Goal: Information Seeking & Learning: Learn about a topic

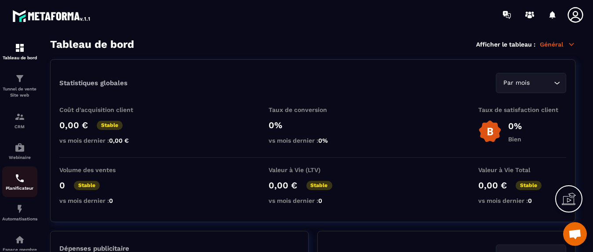
scroll to position [55, 0]
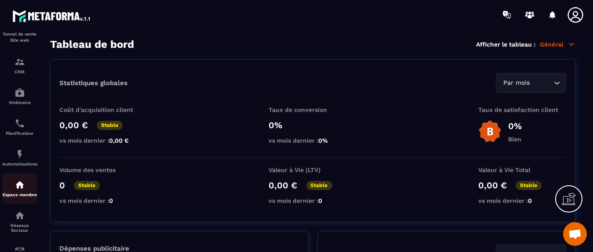
click at [14, 195] on p "Espace membre" at bounding box center [19, 194] width 35 height 5
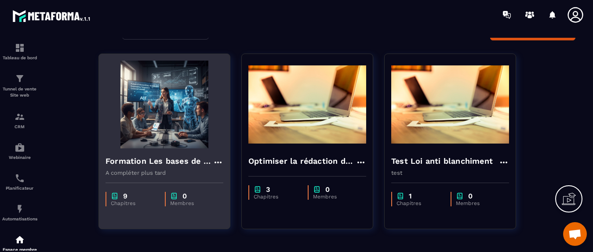
scroll to position [55, 0]
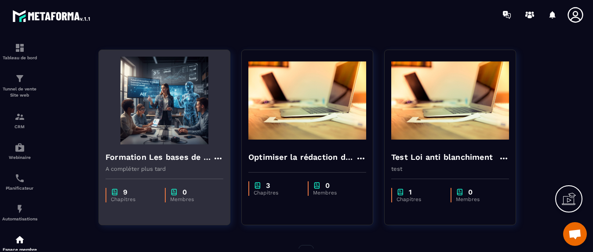
click at [184, 116] on img at bounding box center [164, 101] width 118 height 88
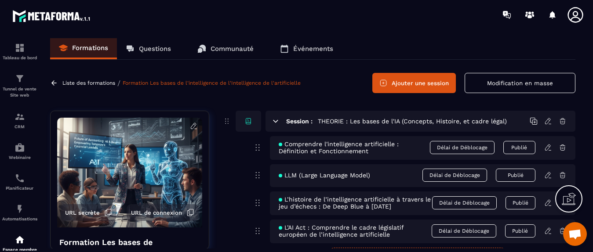
click at [99, 82] on p "Liste des formations" at bounding box center [88, 83] width 53 height 6
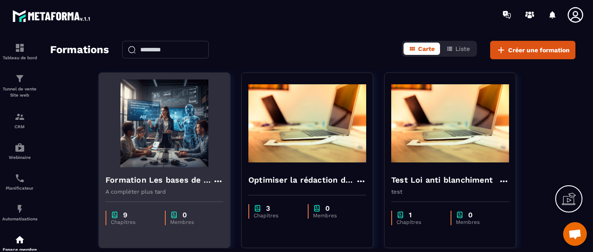
scroll to position [55, 0]
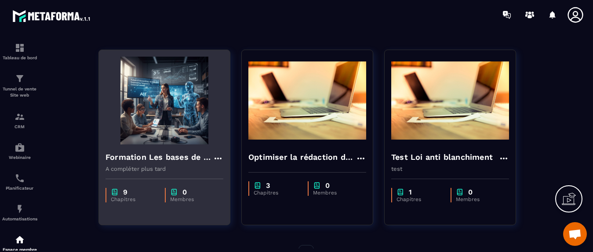
click at [195, 137] on img at bounding box center [164, 101] width 118 height 88
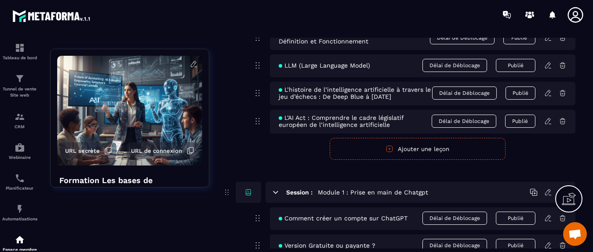
scroll to position [55, 0]
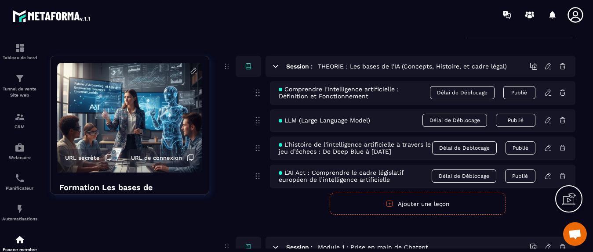
click at [296, 91] on span "Comprendre l'intelligence artificielle : Définition et Fonctionnement" at bounding box center [353, 93] width 151 height 14
click at [257, 92] on icon at bounding box center [257, 92] width 11 height 11
click at [547, 92] on icon at bounding box center [548, 93] width 8 height 8
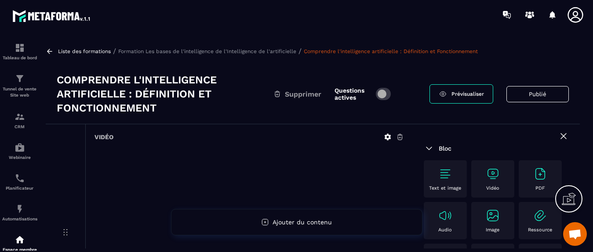
click at [560, 134] on icon at bounding box center [562, 136] width 5 height 5
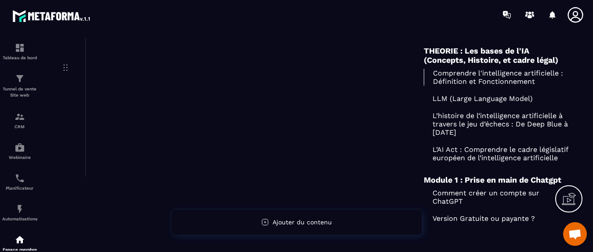
scroll to position [110, 0]
